Goal: Task Accomplishment & Management: Use online tool/utility

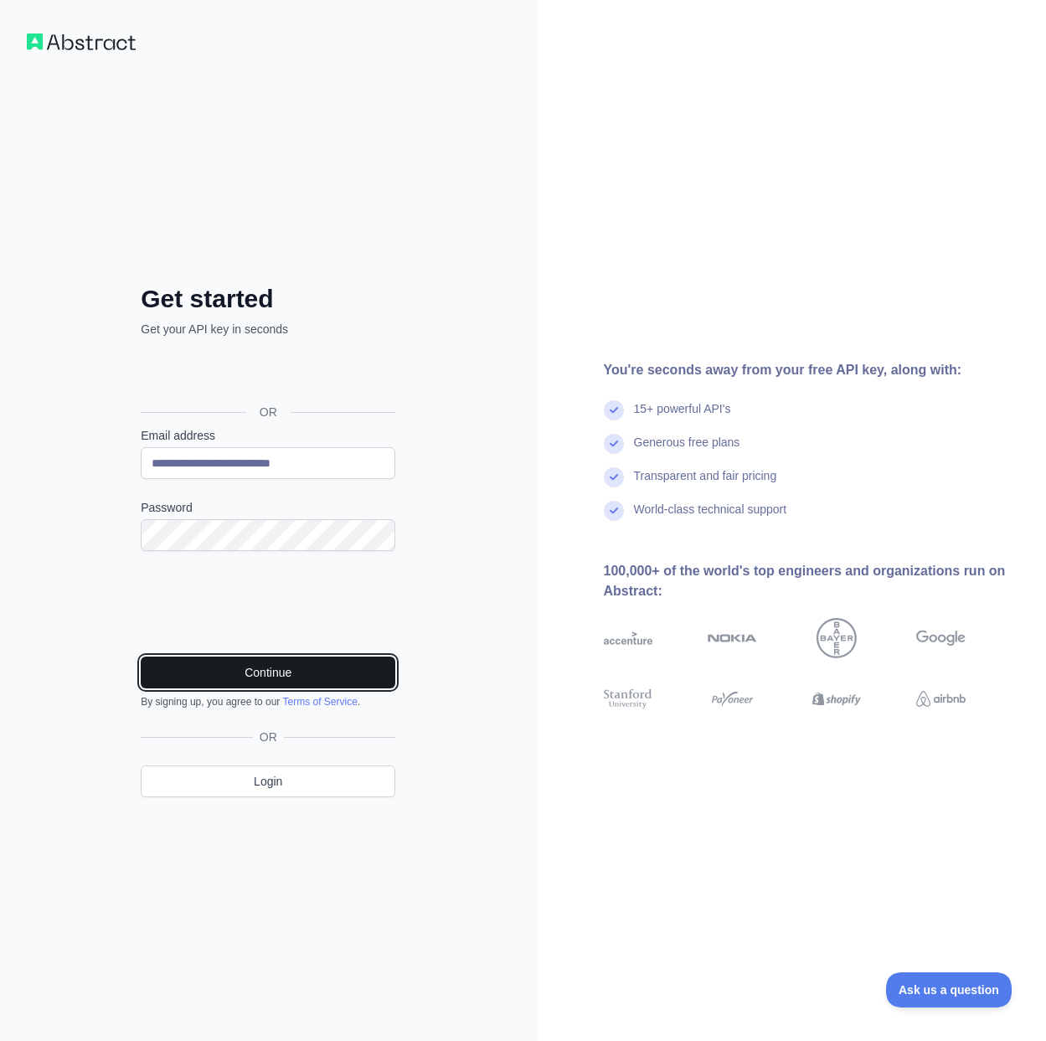
click at [303, 669] on button "Continue" at bounding box center [268, 673] width 255 height 32
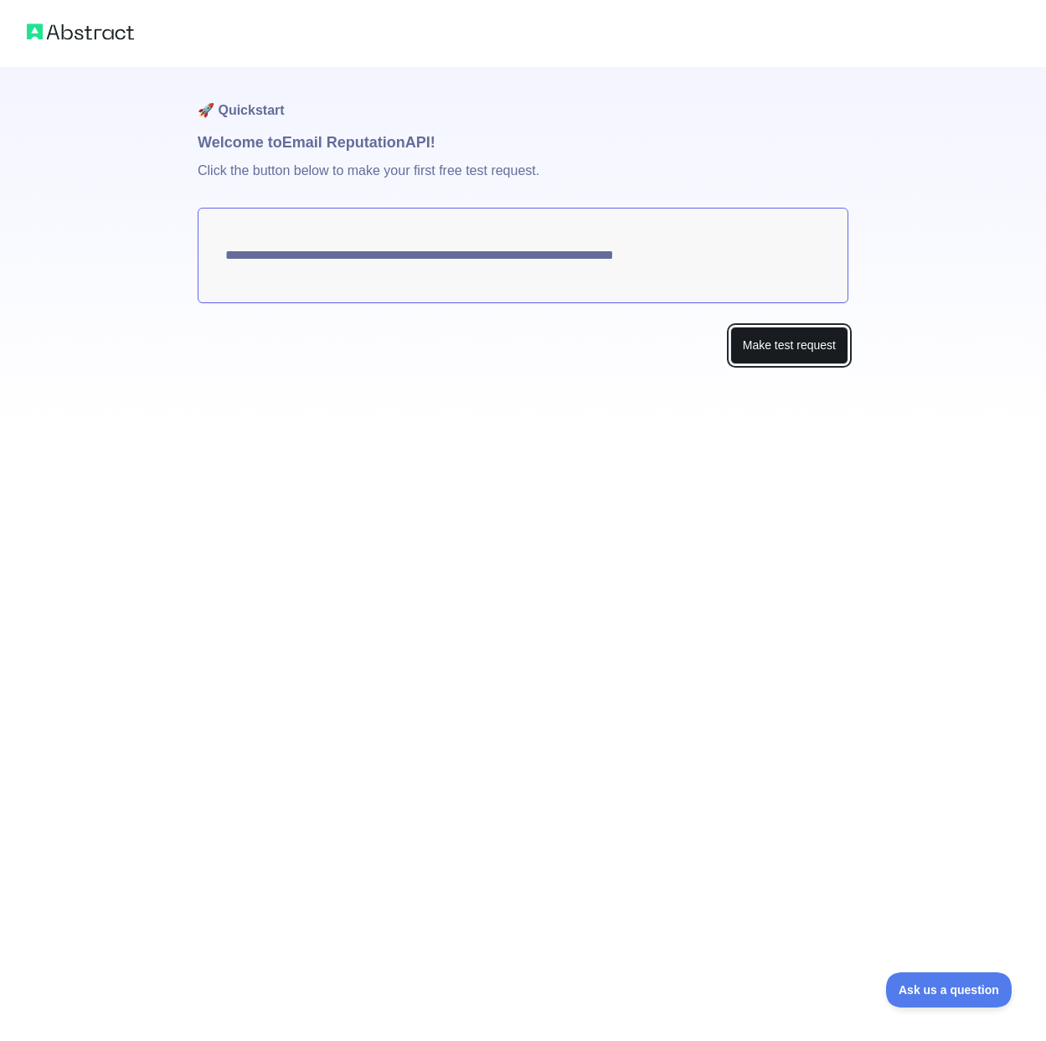
click at [784, 338] on button "Make test request" at bounding box center [789, 346] width 118 height 38
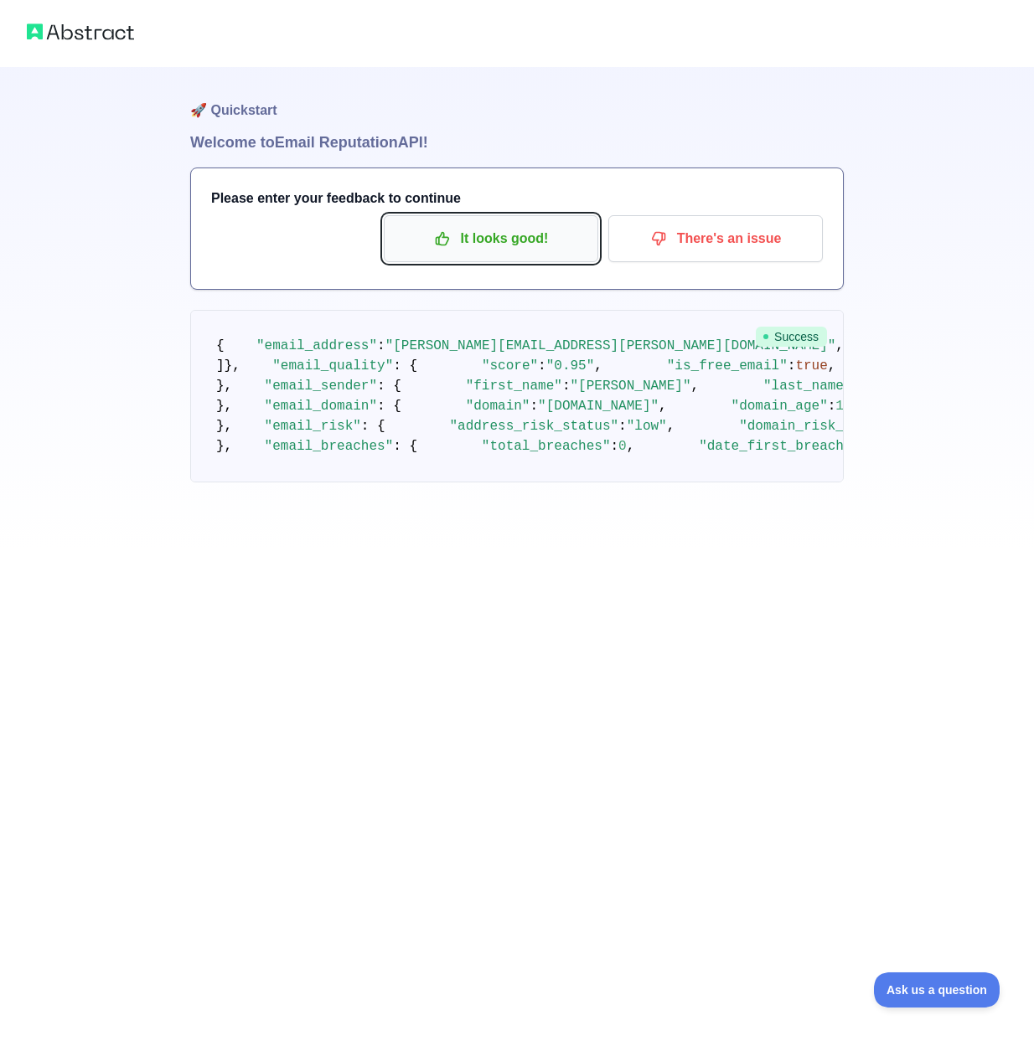
click at [543, 244] on p "It looks good!" at bounding box center [490, 238] width 189 height 28
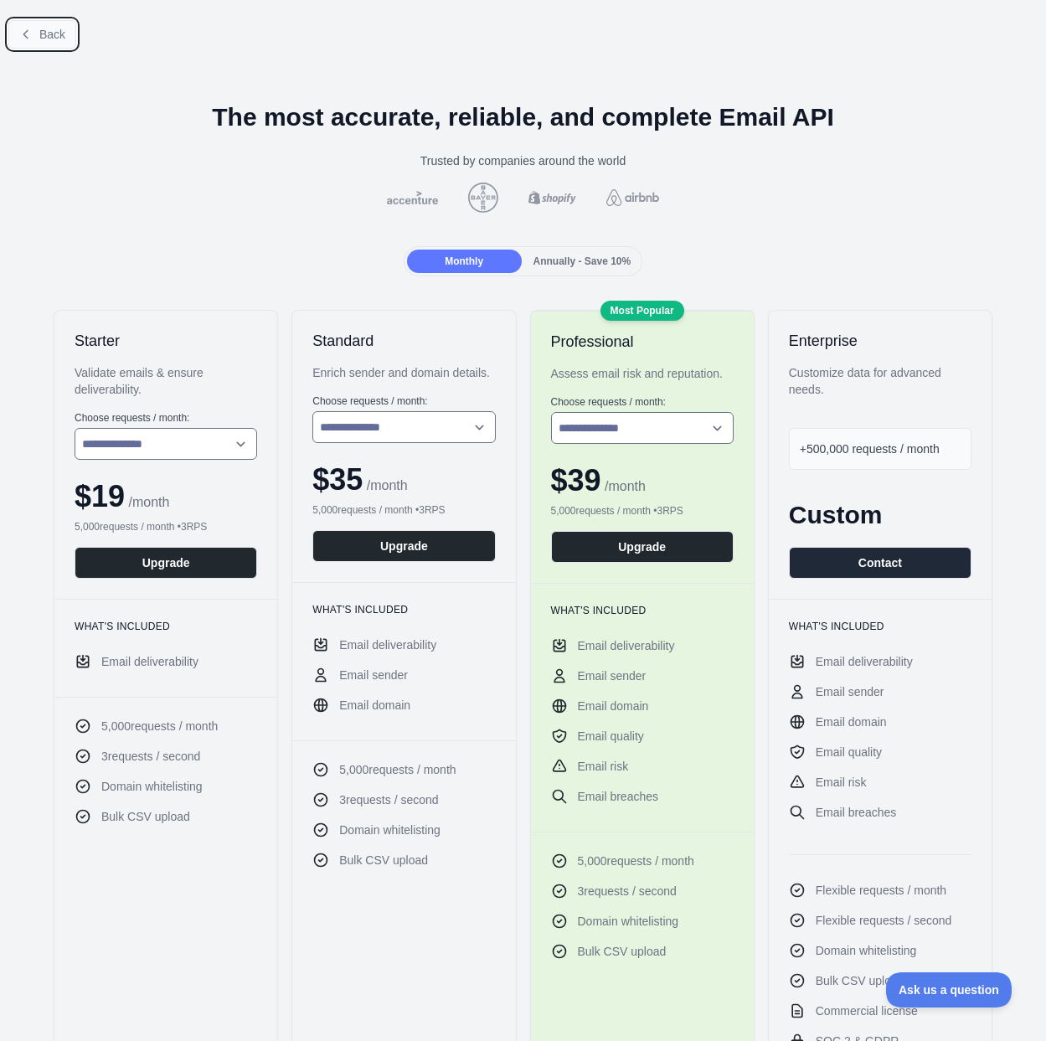
click at [39, 33] on span "Back" at bounding box center [52, 34] width 26 height 13
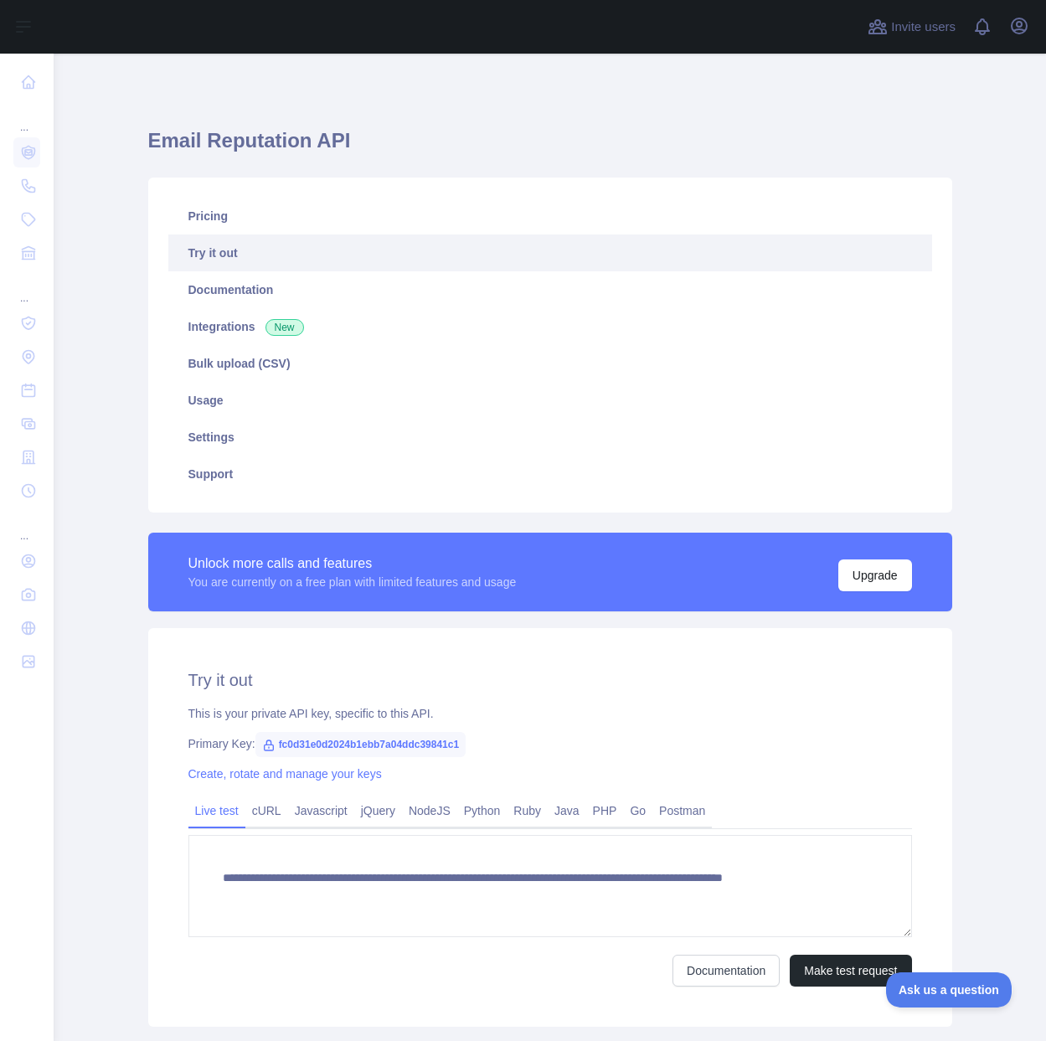
click at [397, 745] on span "fc0d31e0d2024b1ebb7a04ddc39841c1" at bounding box center [360, 744] width 210 height 25
copy span "fc0d31e0d2024b1ebb7a04ddc39841c1"
